Goal: Task Accomplishment & Management: Manage account settings

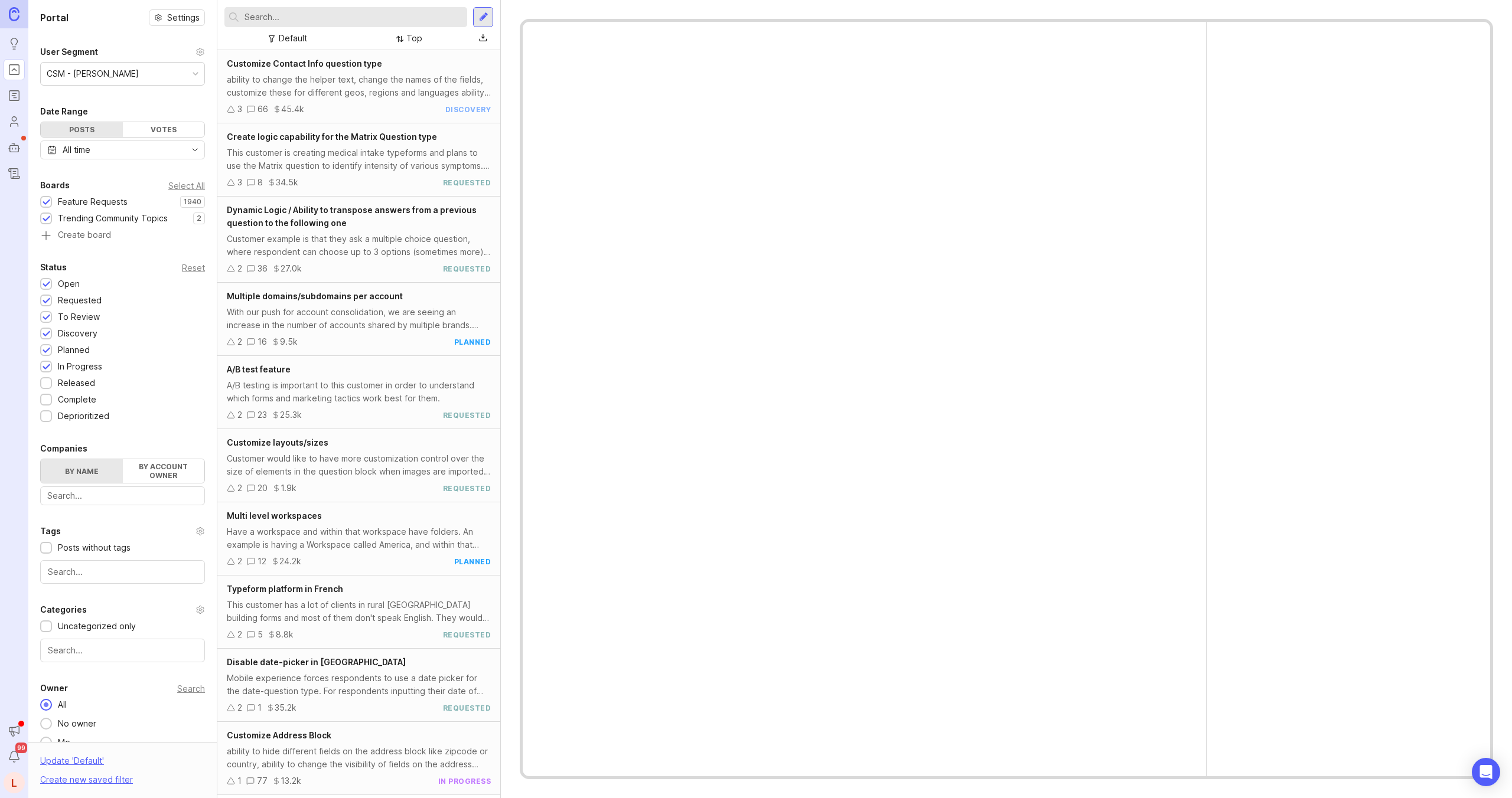
click at [198, 54] on icon at bounding box center [200, 52] width 9 height 9
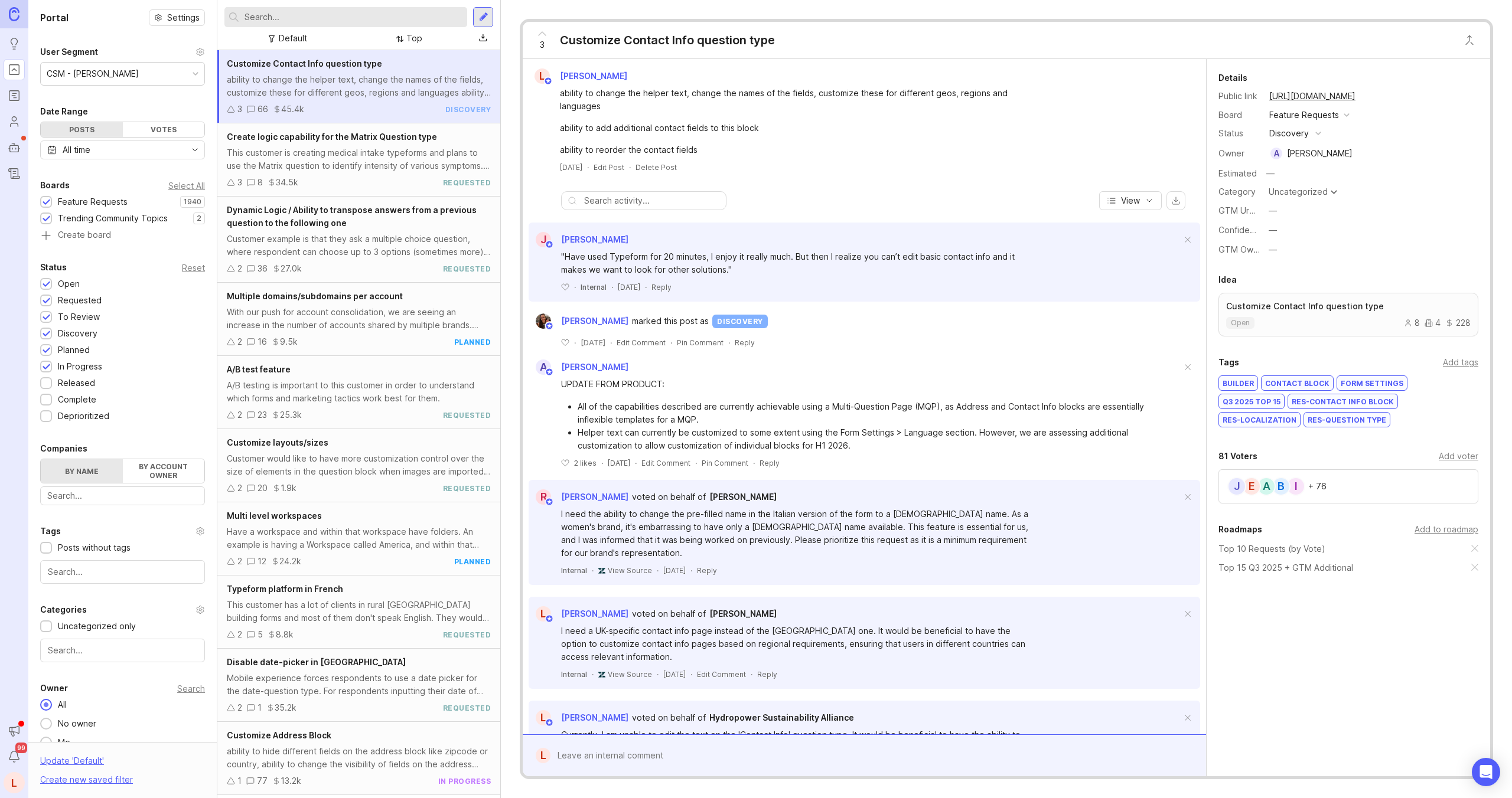
click at [16, 116] on icon "Users" at bounding box center [14, 121] width 13 height 14
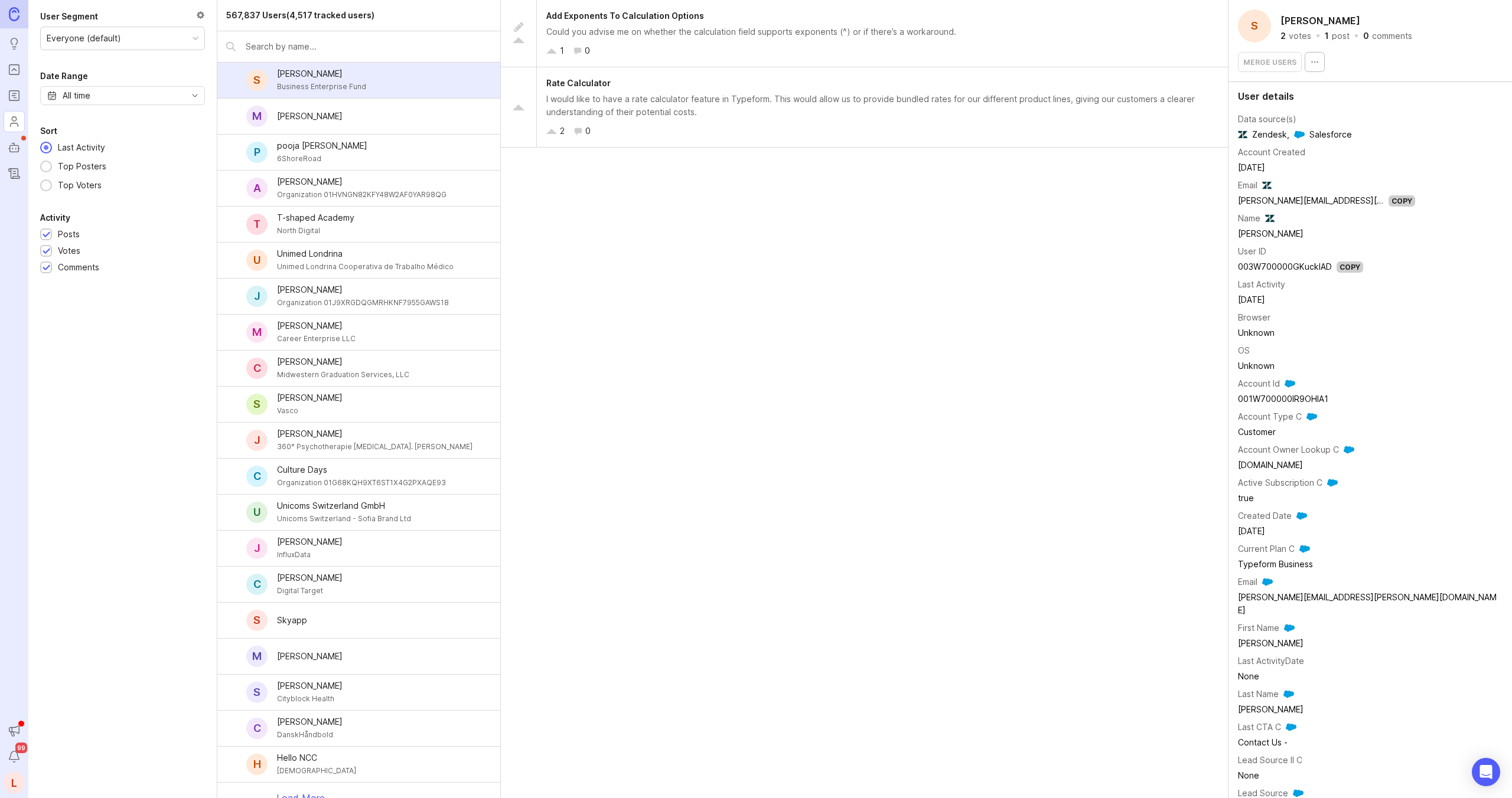
click at [17, 785] on div "L" at bounding box center [14, 782] width 21 height 21
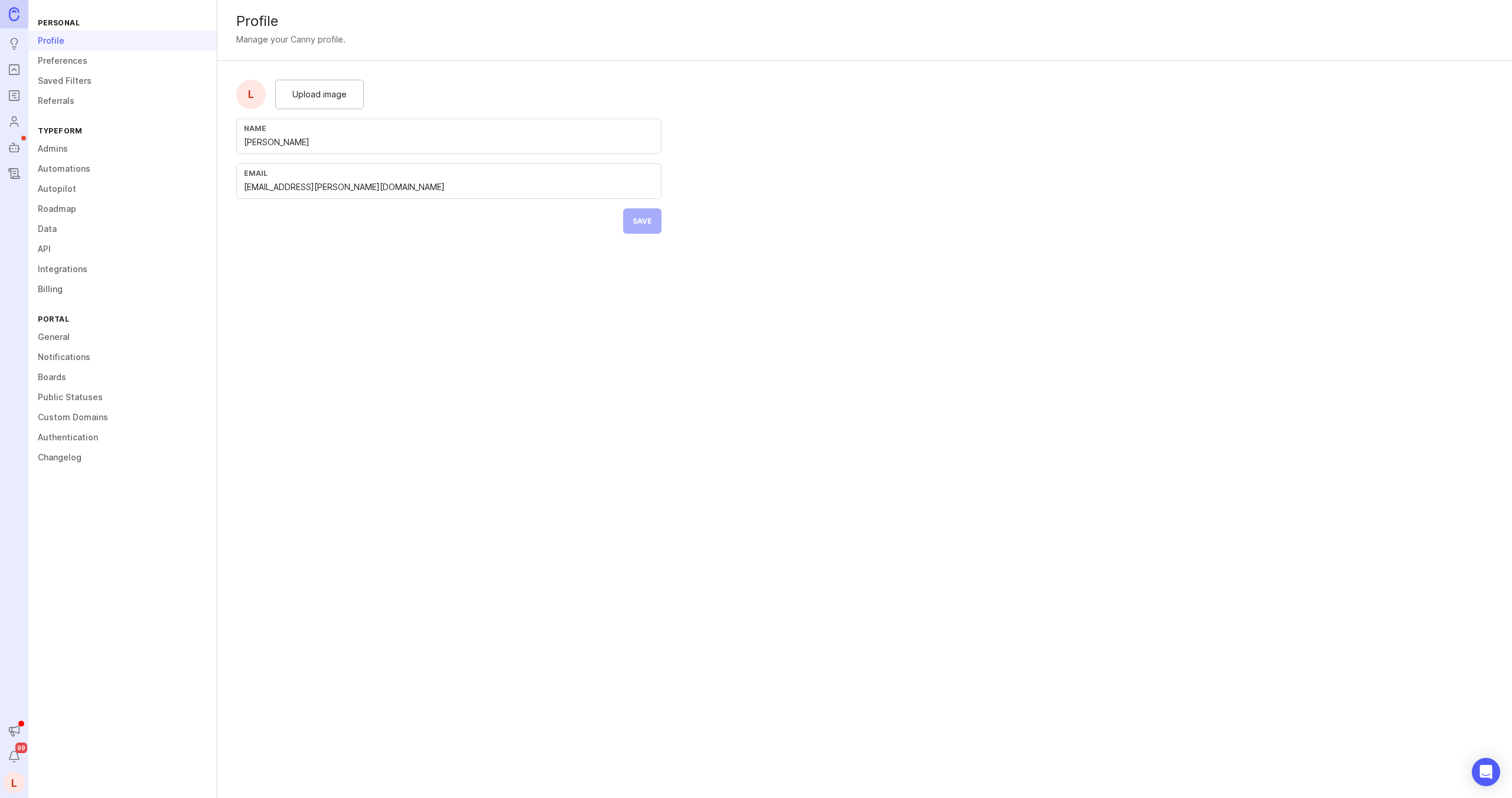
click at [60, 147] on link "Admins" at bounding box center [122, 149] width 188 height 20
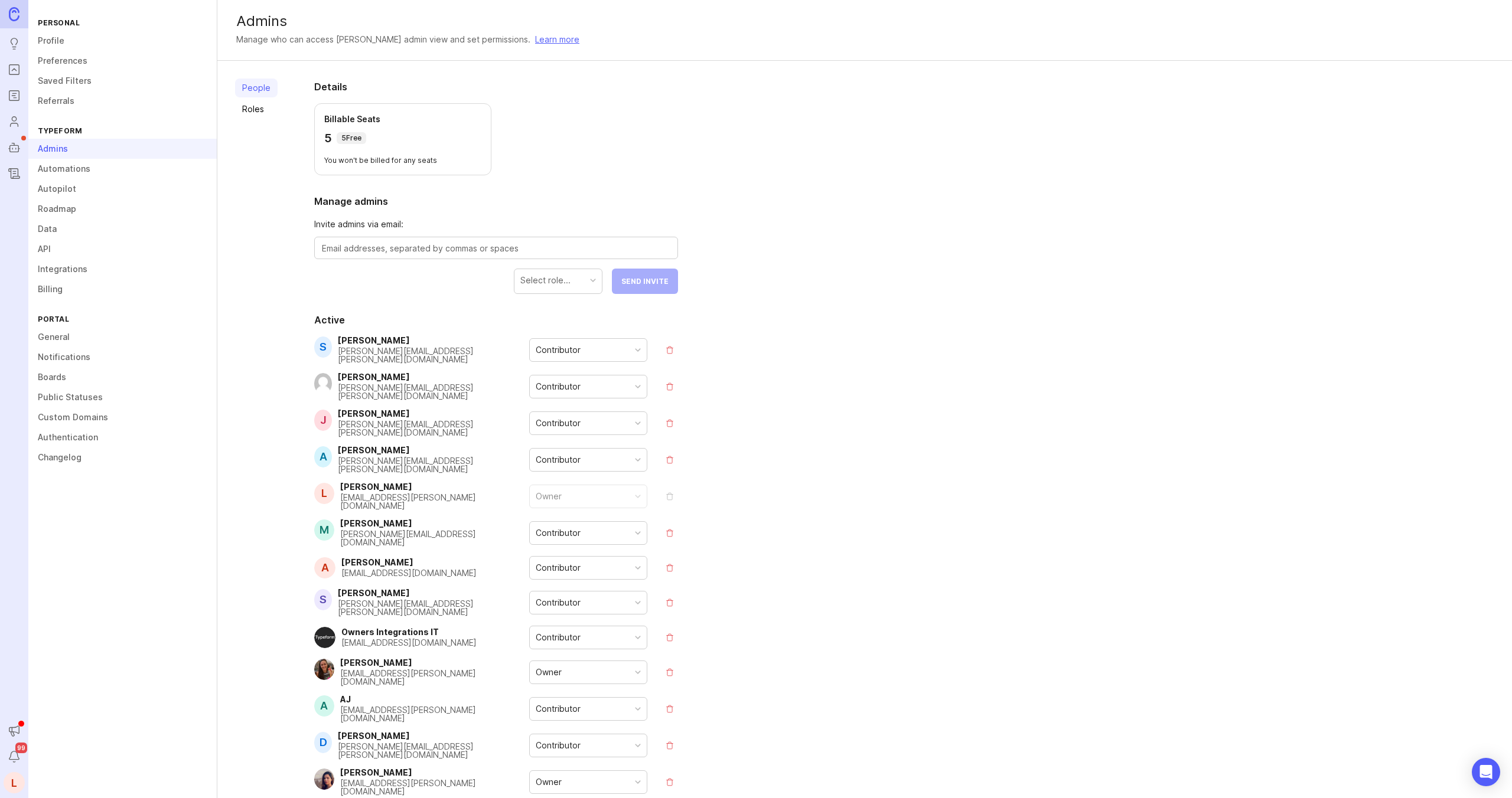
click at [266, 111] on link "Roles" at bounding box center [256, 109] width 42 height 19
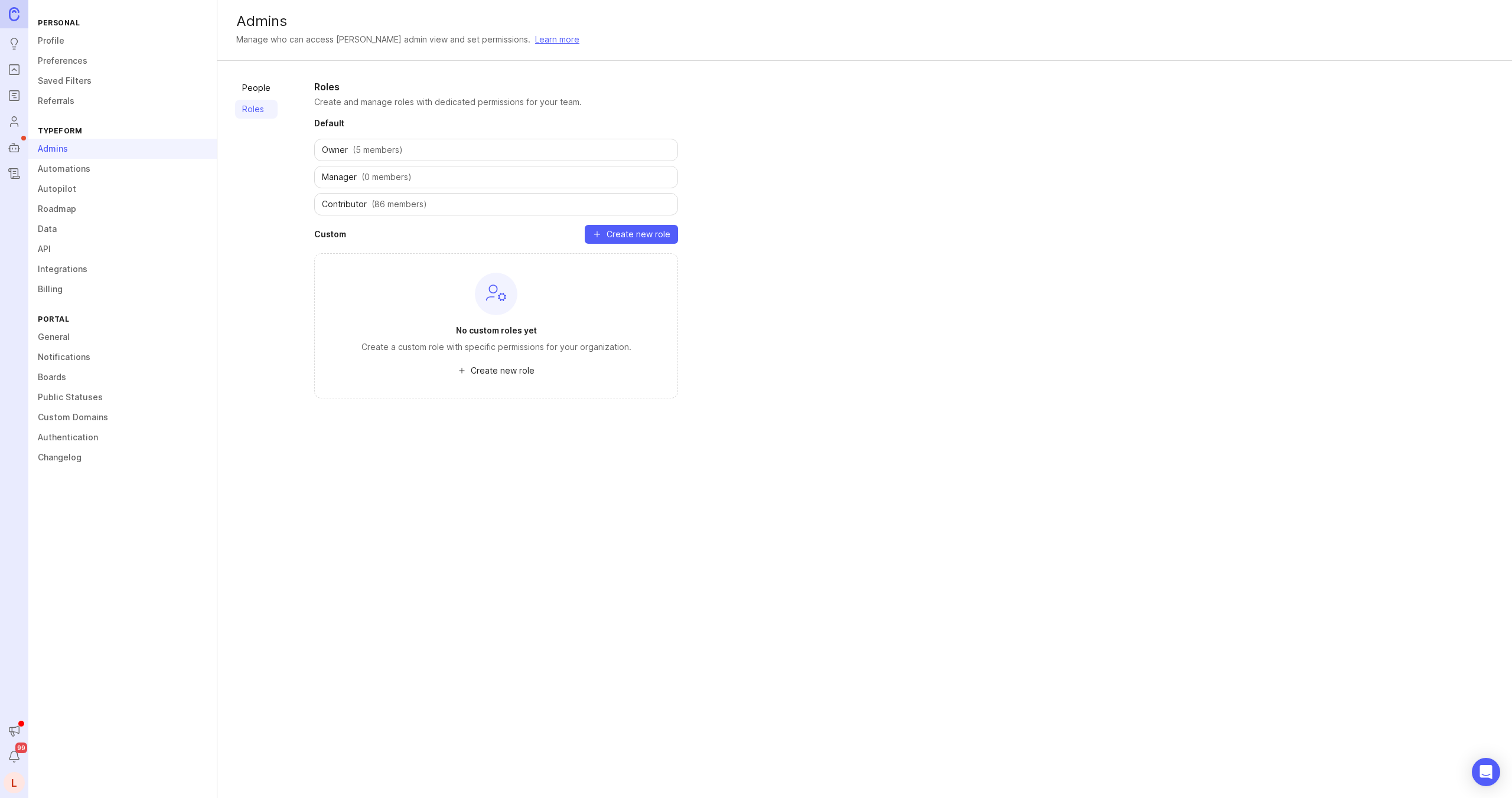
click at [632, 236] on span "Create new role" at bounding box center [638, 234] width 64 height 12
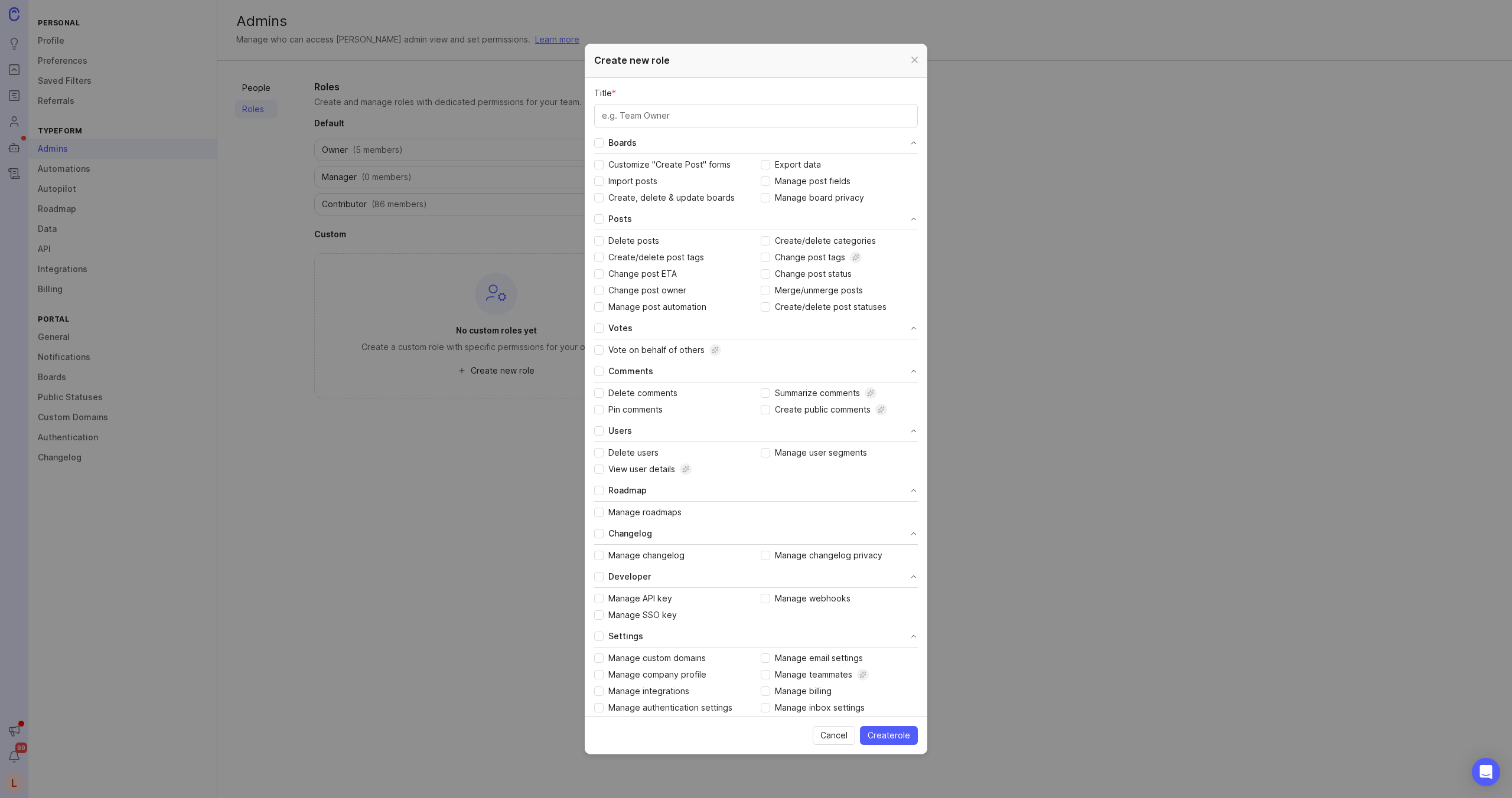
click at [670, 118] on input "Title *" at bounding box center [756, 116] width 308 height 13
type input "segment"
click at [620, 119] on input "segment" at bounding box center [756, 116] width 308 height 13
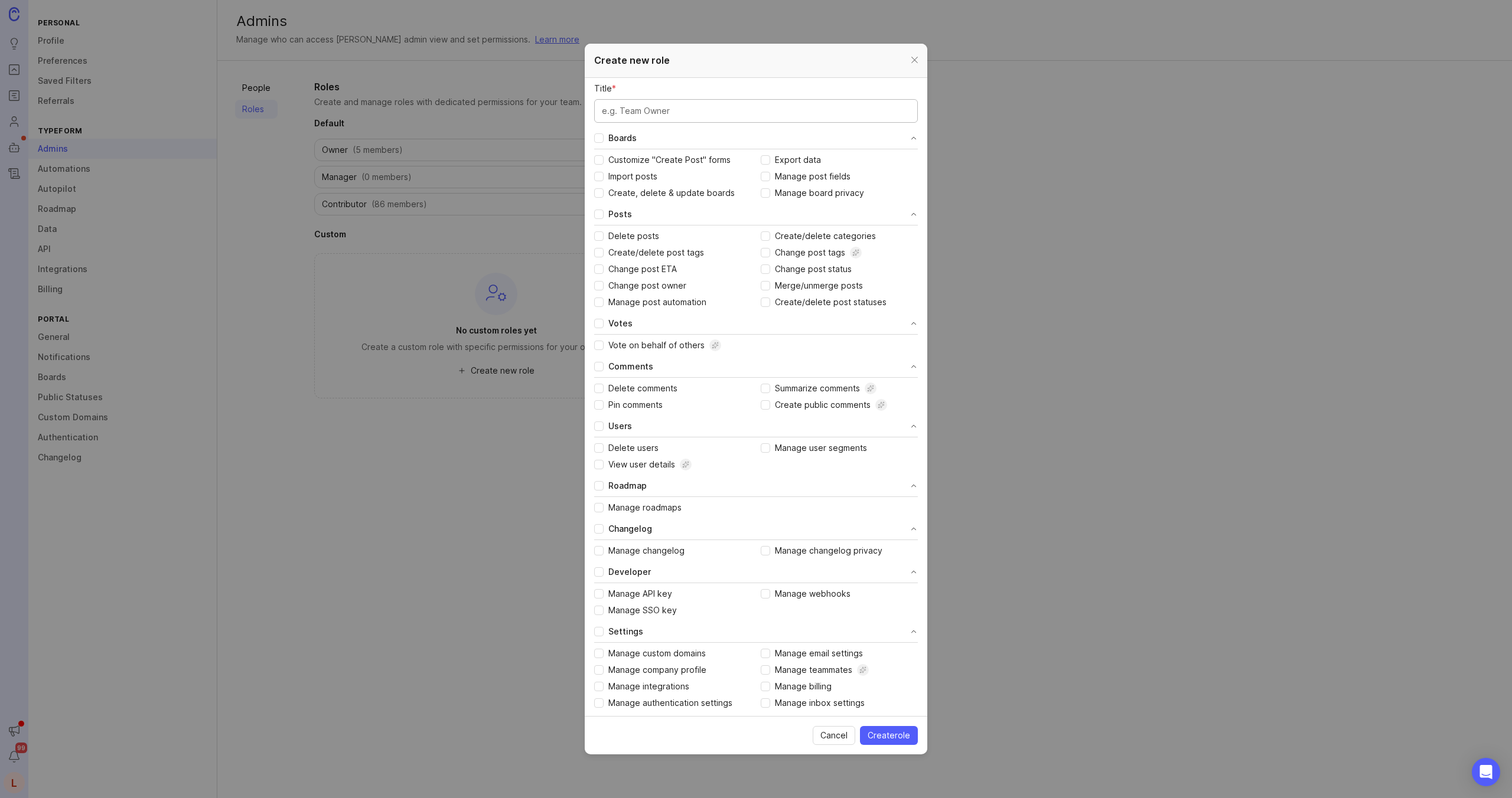
click at [766, 450] on input "Manage user segments" at bounding box center [765, 447] width 9 height 9
click at [767, 448] on input "Manage user segments" at bounding box center [765, 447] width 9 height 9
checkbox input "true"
click at [832, 738] on span "Cancel" at bounding box center [834, 735] width 27 height 12
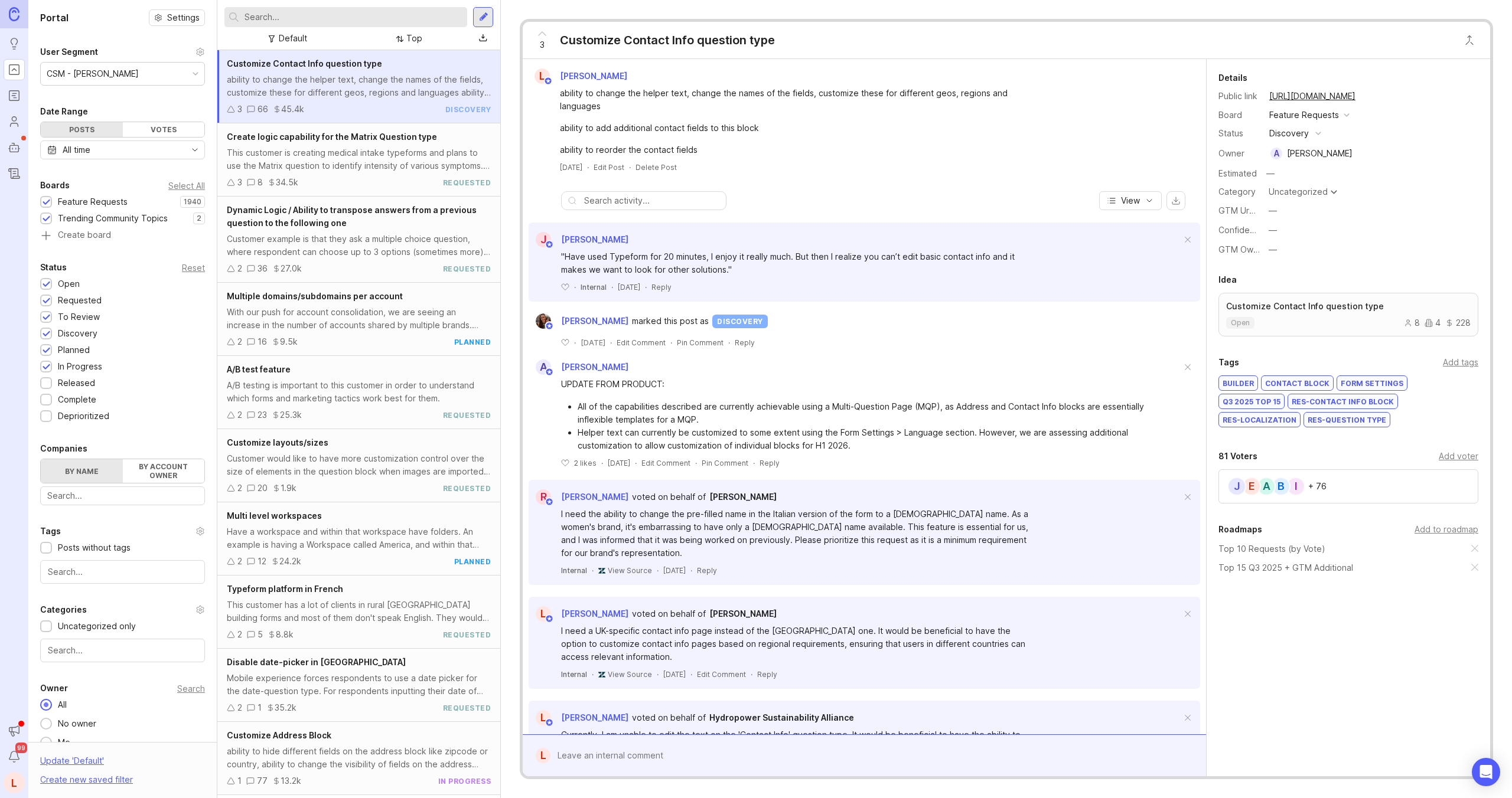
click at [166, 75] on div "CSM - [PERSON_NAME]" at bounding box center [122, 74] width 164 height 22
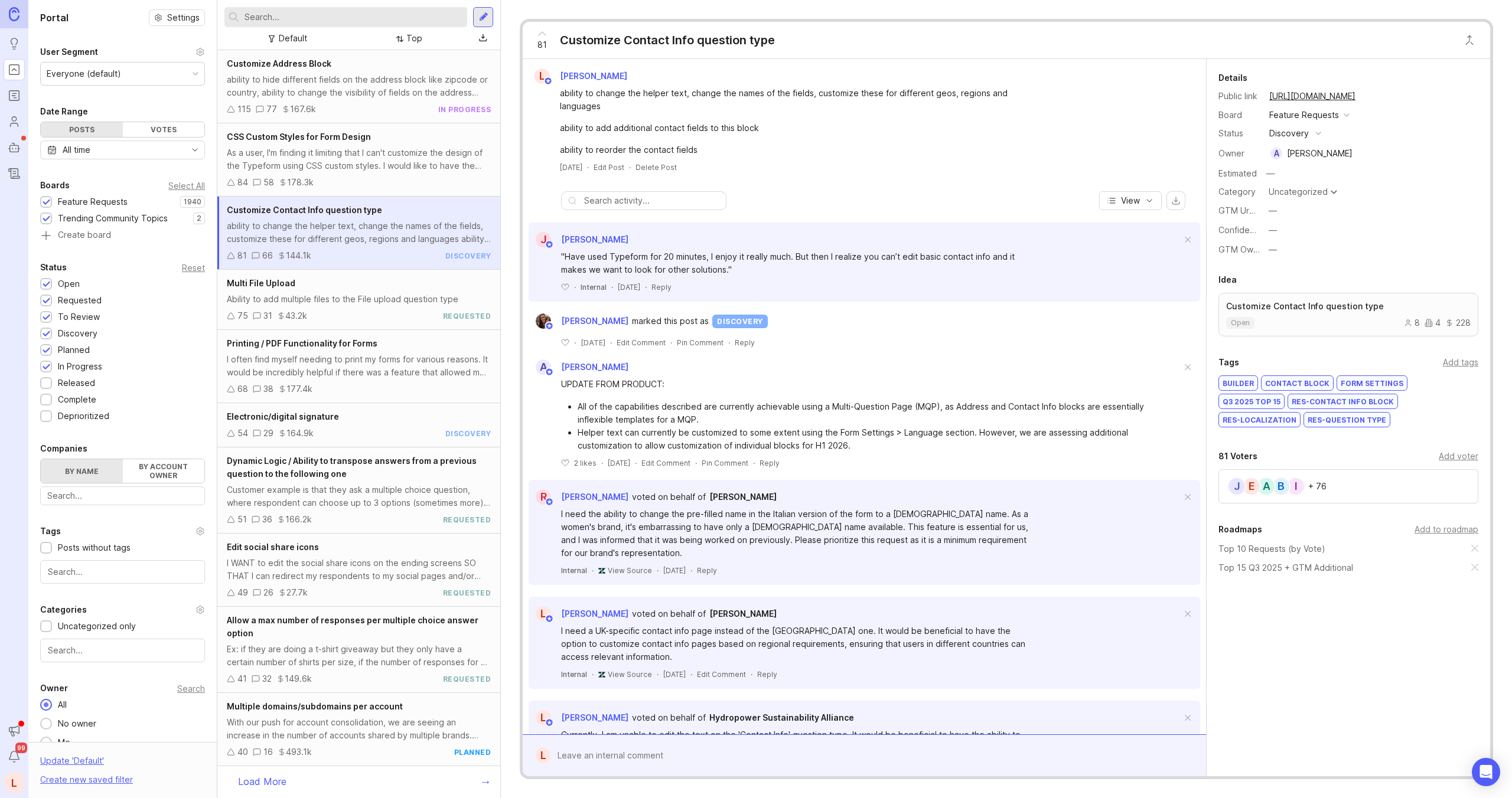
click at [200, 52] on icon at bounding box center [200, 52] width 9 height 9
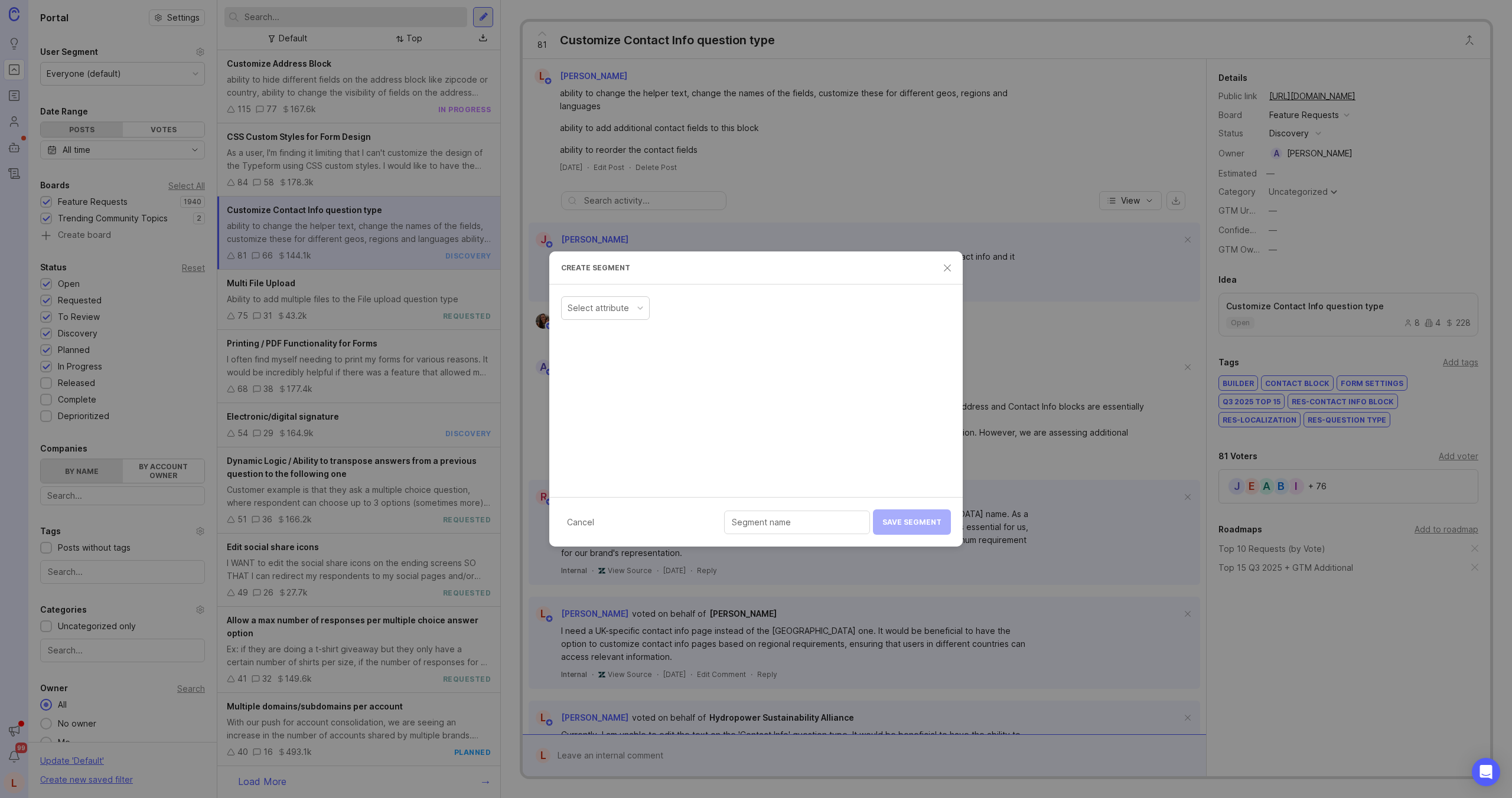
click at [580, 311] on div "Select attribute" at bounding box center [598, 308] width 62 height 13
click at [676, 306] on div "is" at bounding box center [699, 308] width 88 height 22
click at [793, 311] on input "text" at bounding box center [823, 308] width 131 height 13
type input "Blayr Huff"
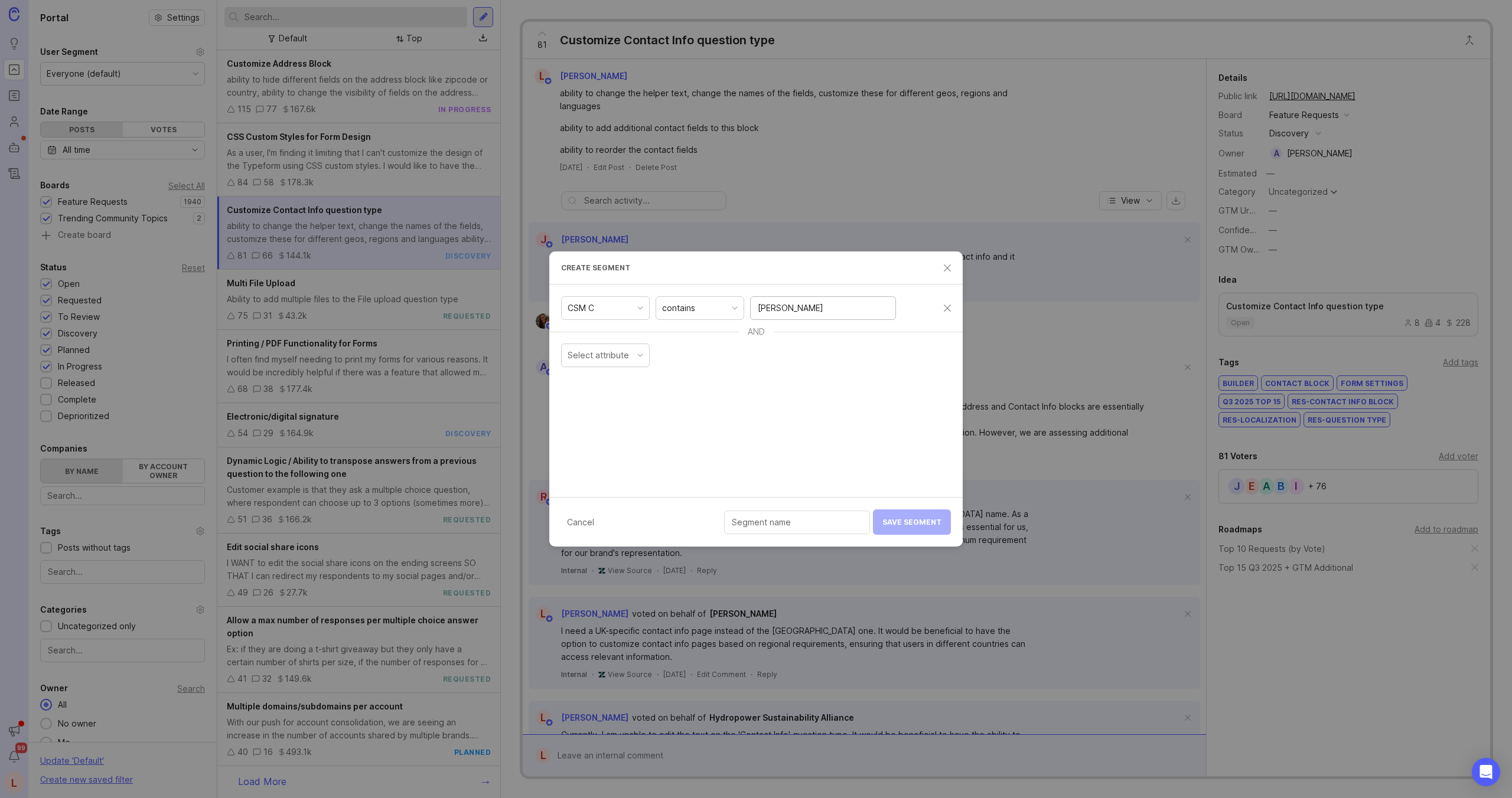
click at [740, 370] on div "Select attribute" at bounding box center [755, 355] width 413 height 35
click at [814, 527] on input "text" at bounding box center [797, 522] width 131 height 13
type input "CSM - Blayr"
click at [913, 521] on span "Save Segment" at bounding box center [911, 522] width 59 height 9
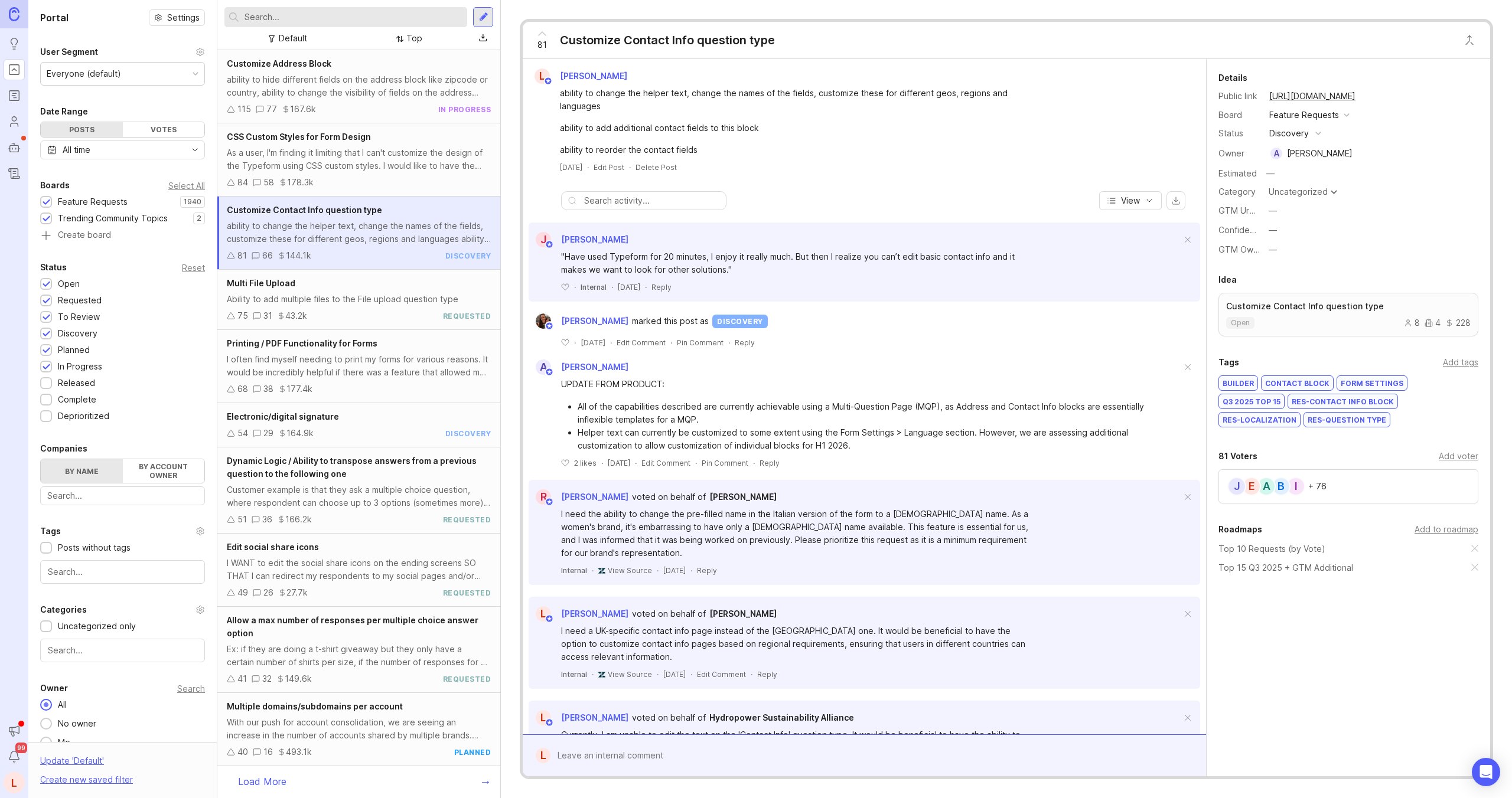
click at [102, 76] on div "Everyone (default)" at bounding box center [84, 73] width 75 height 13
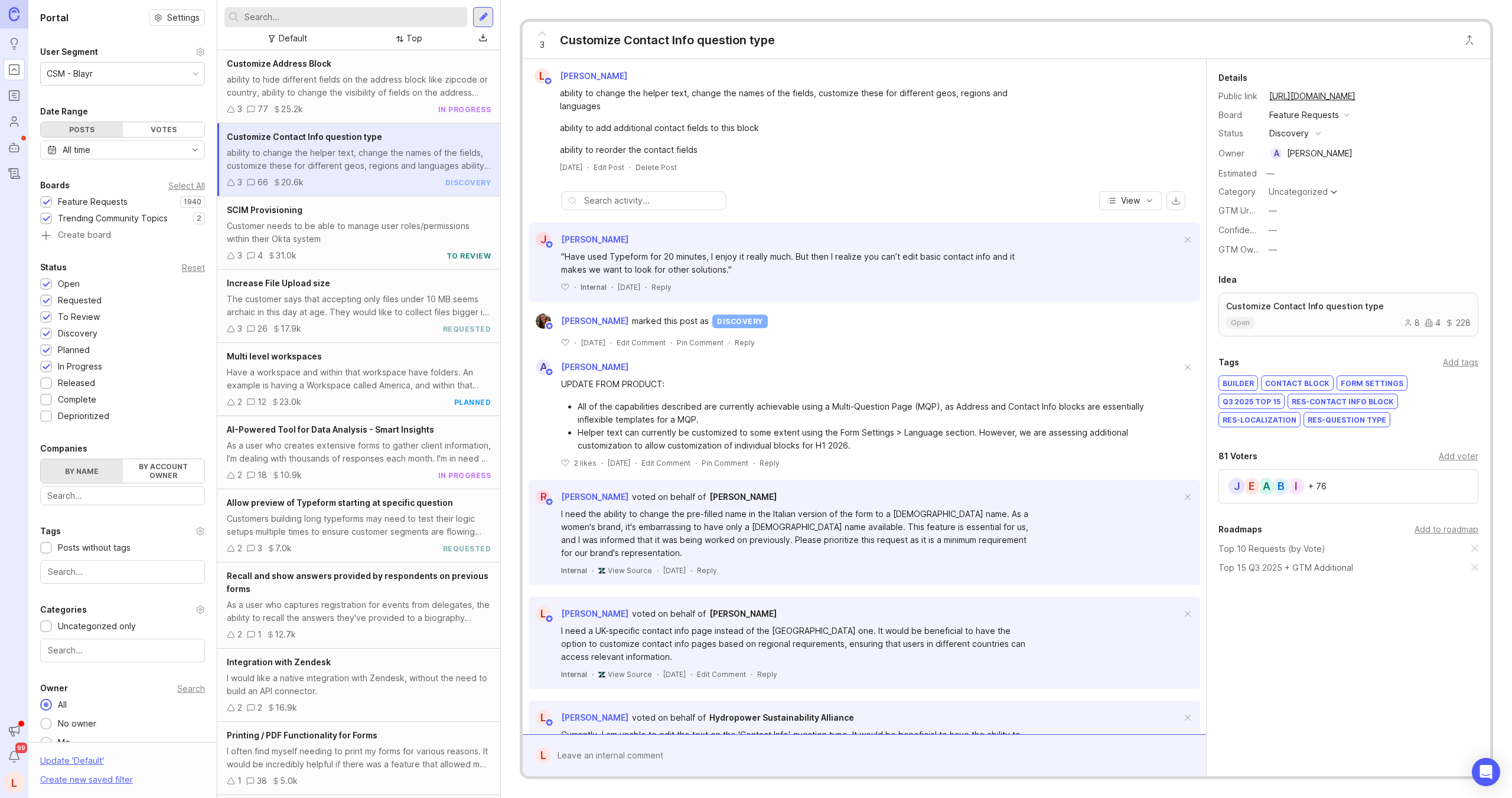
click at [397, 40] on div at bounding box center [399, 39] width 9 height 8
click at [71, 70] on div "CSM - Blayr" at bounding box center [70, 73] width 46 height 13
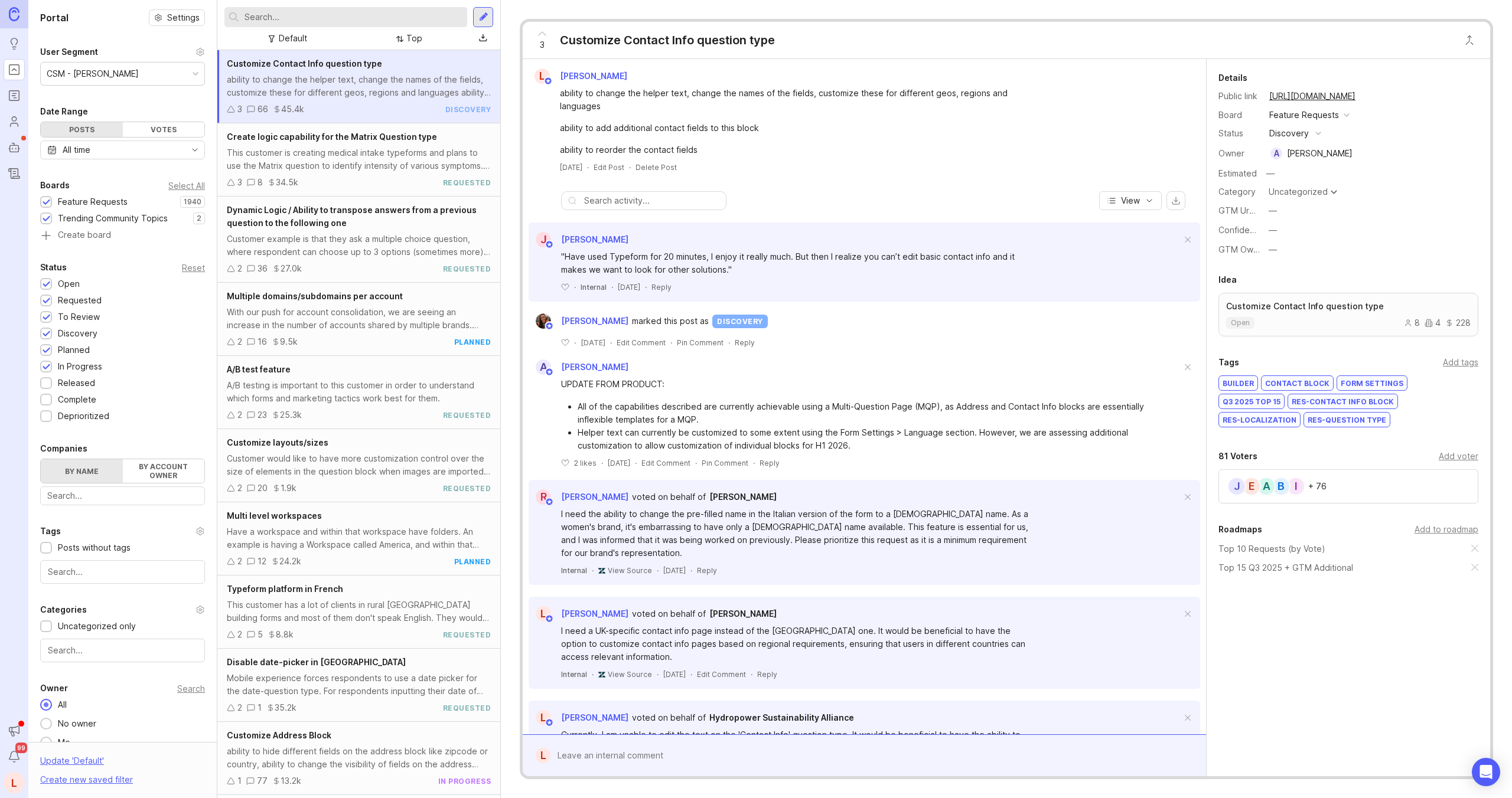
click at [410, 39] on div "Top" at bounding box center [414, 38] width 16 height 13
click at [400, 35] on div at bounding box center [399, 39] width 9 height 8
